Goal: Transaction & Acquisition: Purchase product/service

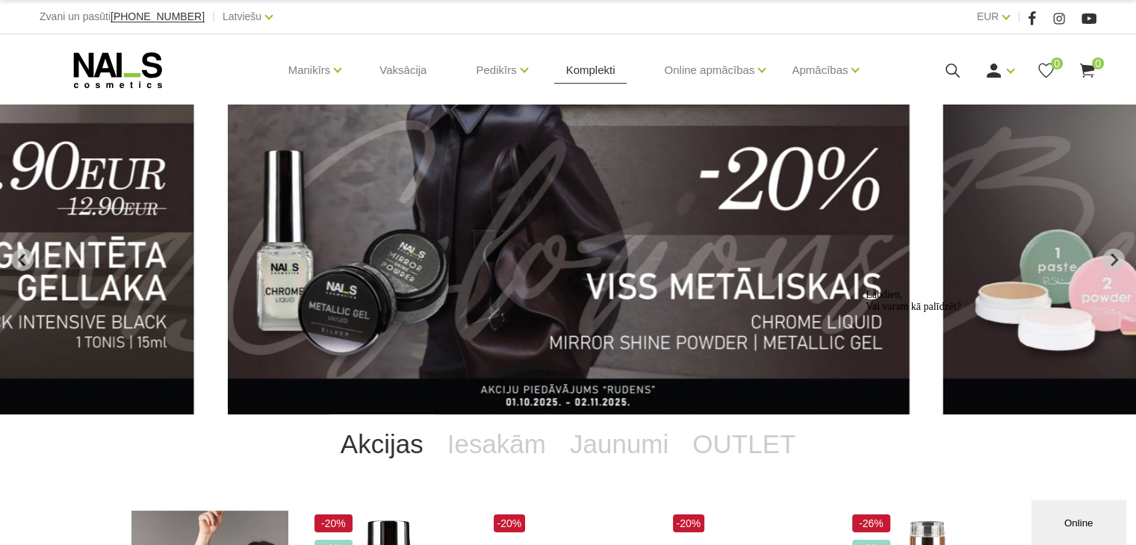
click at [595, 70] on link "Komplekti" at bounding box center [590, 70] width 73 height 72
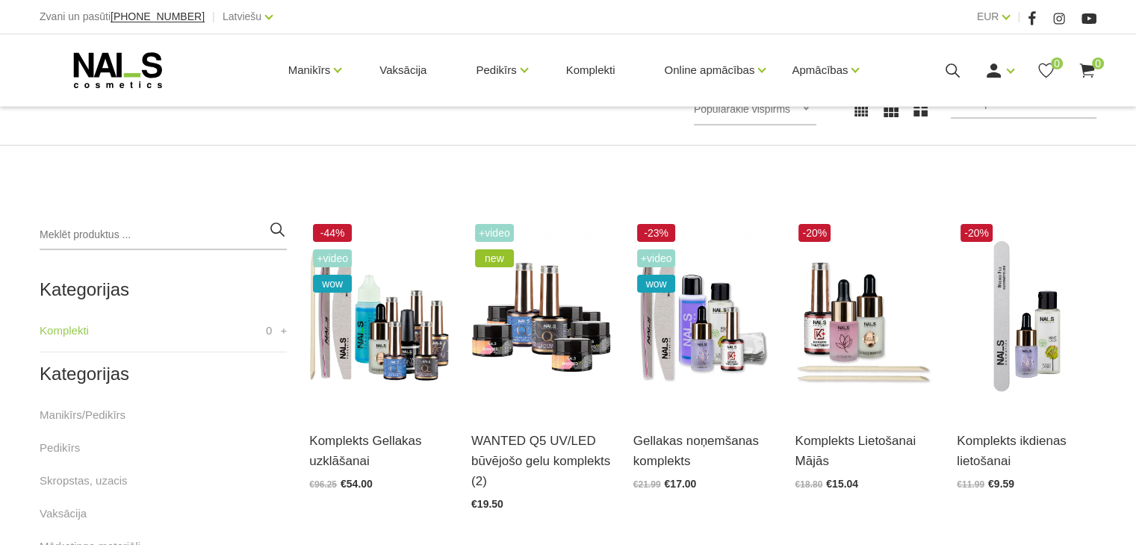
scroll to position [245, 0]
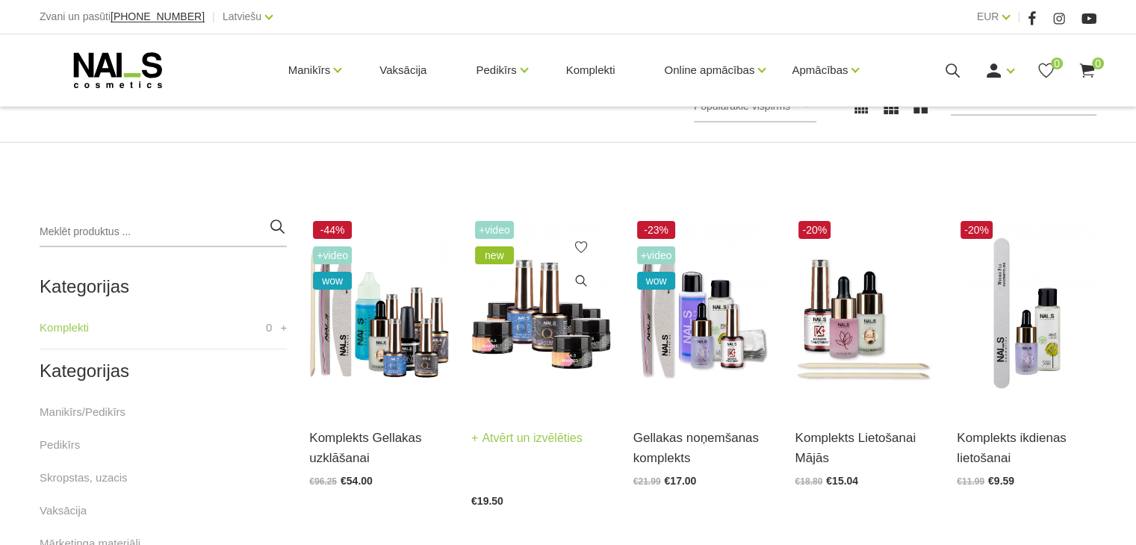
click at [522, 329] on img at bounding box center [541, 313] width 140 height 192
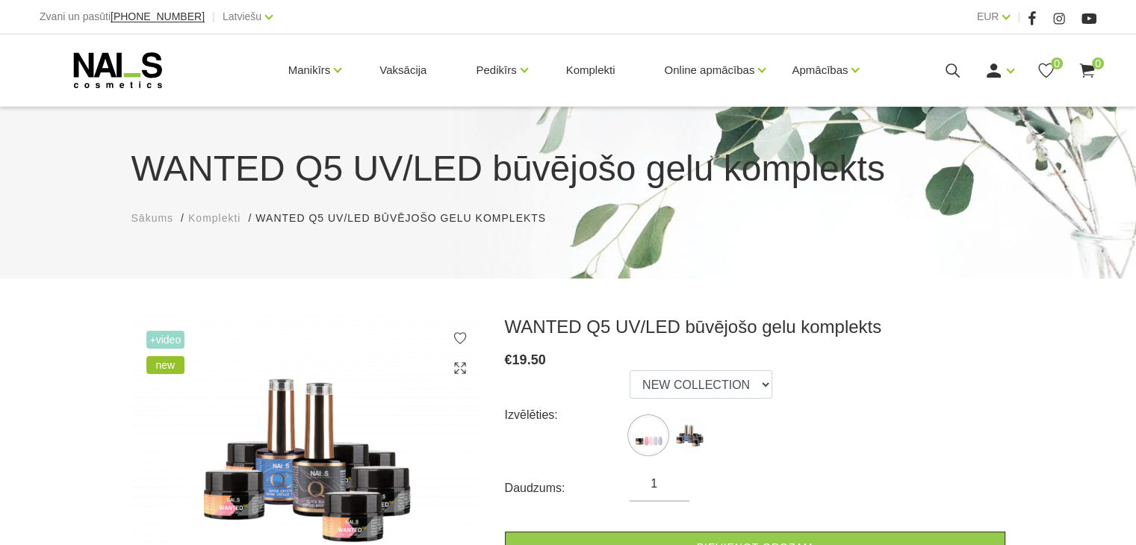
scroll to position [115, 0]
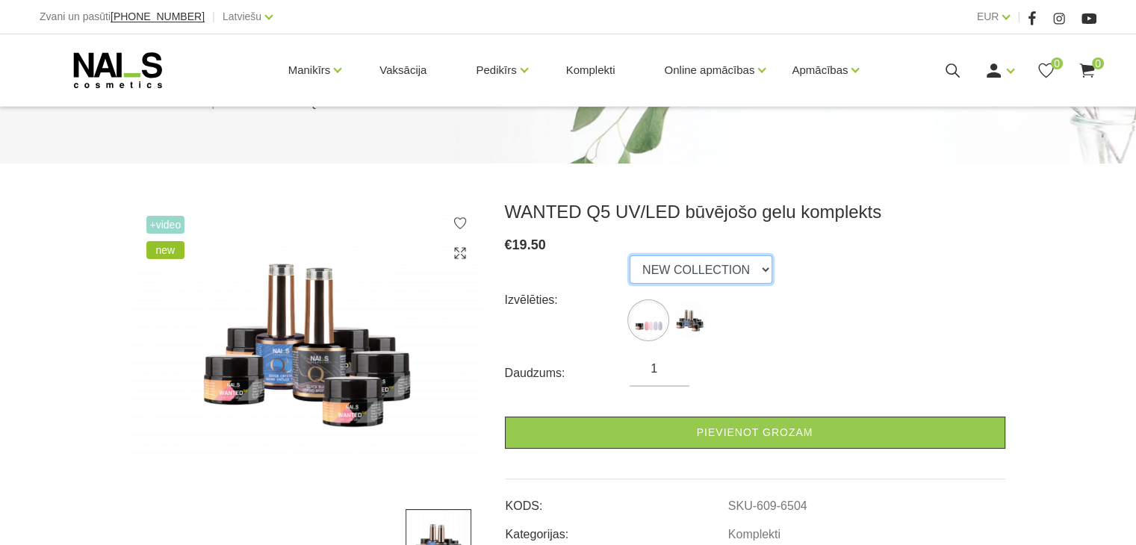
click at [722, 281] on select "NEW COLLECTION STARTER KIT" at bounding box center [701, 270] width 143 height 28
click at [630, 256] on select "NEW COLLECTION STARTER KIT" at bounding box center [701, 270] width 143 height 28
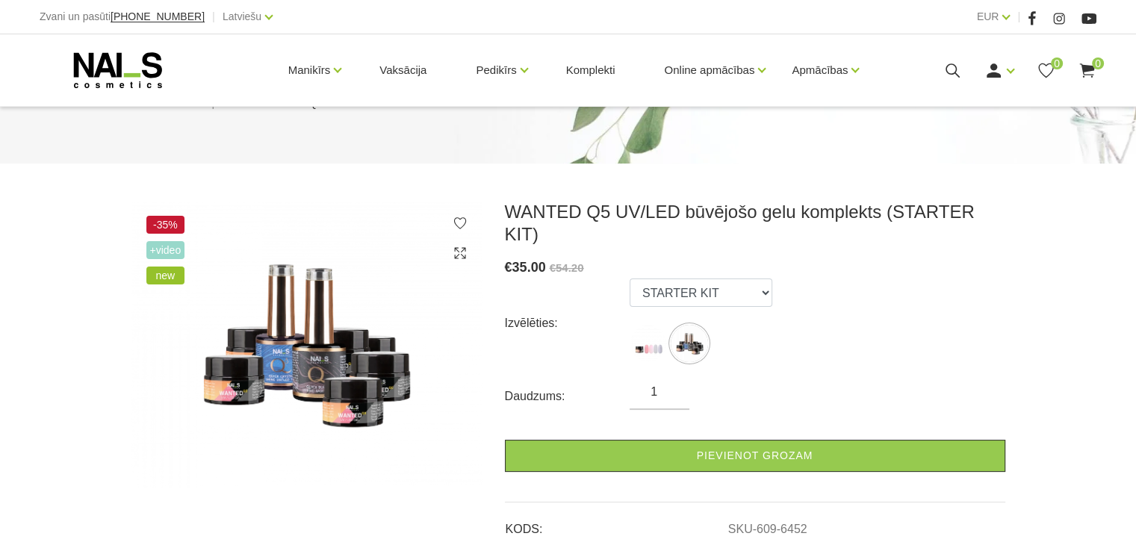
click at [721, 285] on ul "NEW COLLECTION STARTER KIT" at bounding box center [701, 324] width 143 height 90
click at [681, 279] on select "NEW COLLECTION STARTER KIT" at bounding box center [701, 293] width 143 height 28
click at [630, 279] on select "NEW COLLECTION STARTER KIT" at bounding box center [701, 293] width 143 height 28
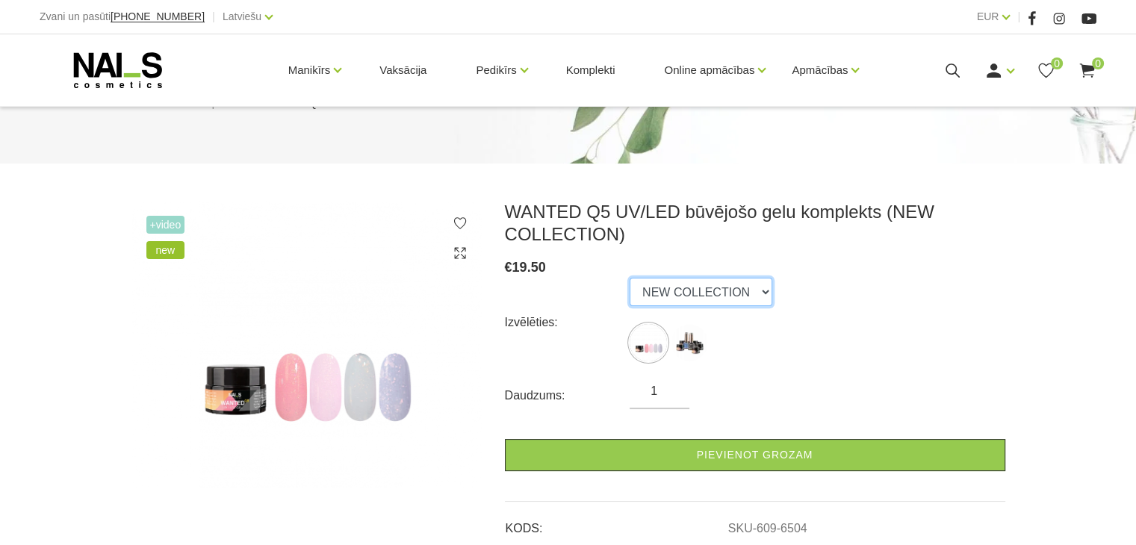
click at [674, 300] on select "NEW COLLECTION STARTER KIT" at bounding box center [701, 292] width 143 height 28
select select "6452"
click at [630, 278] on select "NEW COLLECTION STARTER KIT" at bounding box center [701, 292] width 143 height 28
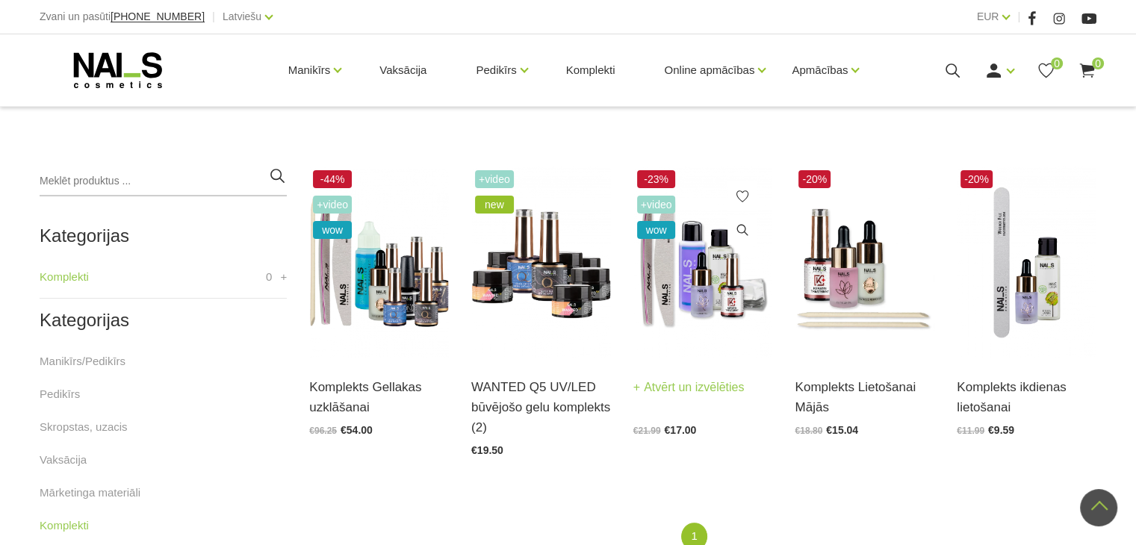
scroll to position [296, 0]
